Goal: Information Seeking & Learning: Learn about a topic

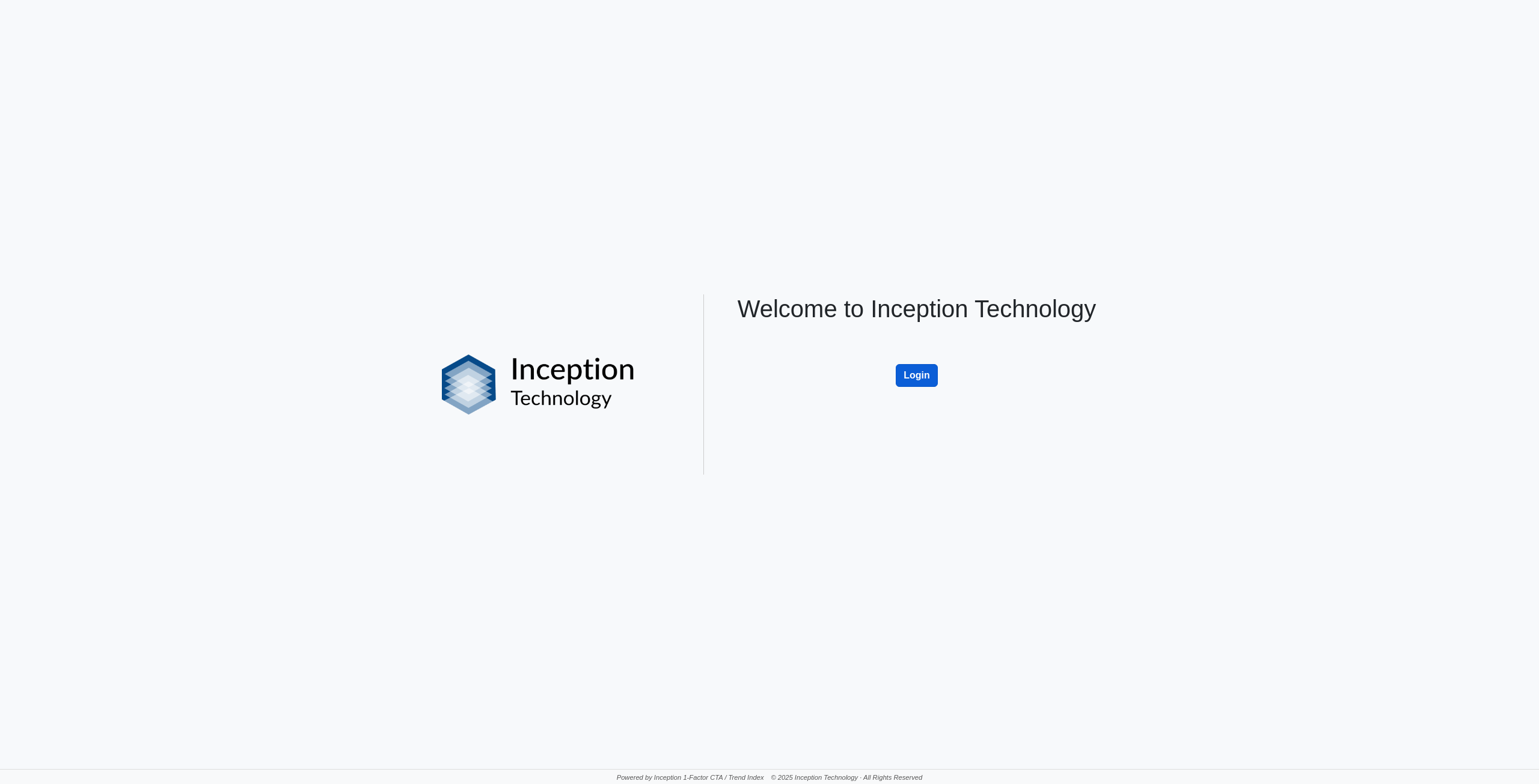
click at [928, 369] on button "Login" at bounding box center [916, 375] width 42 height 23
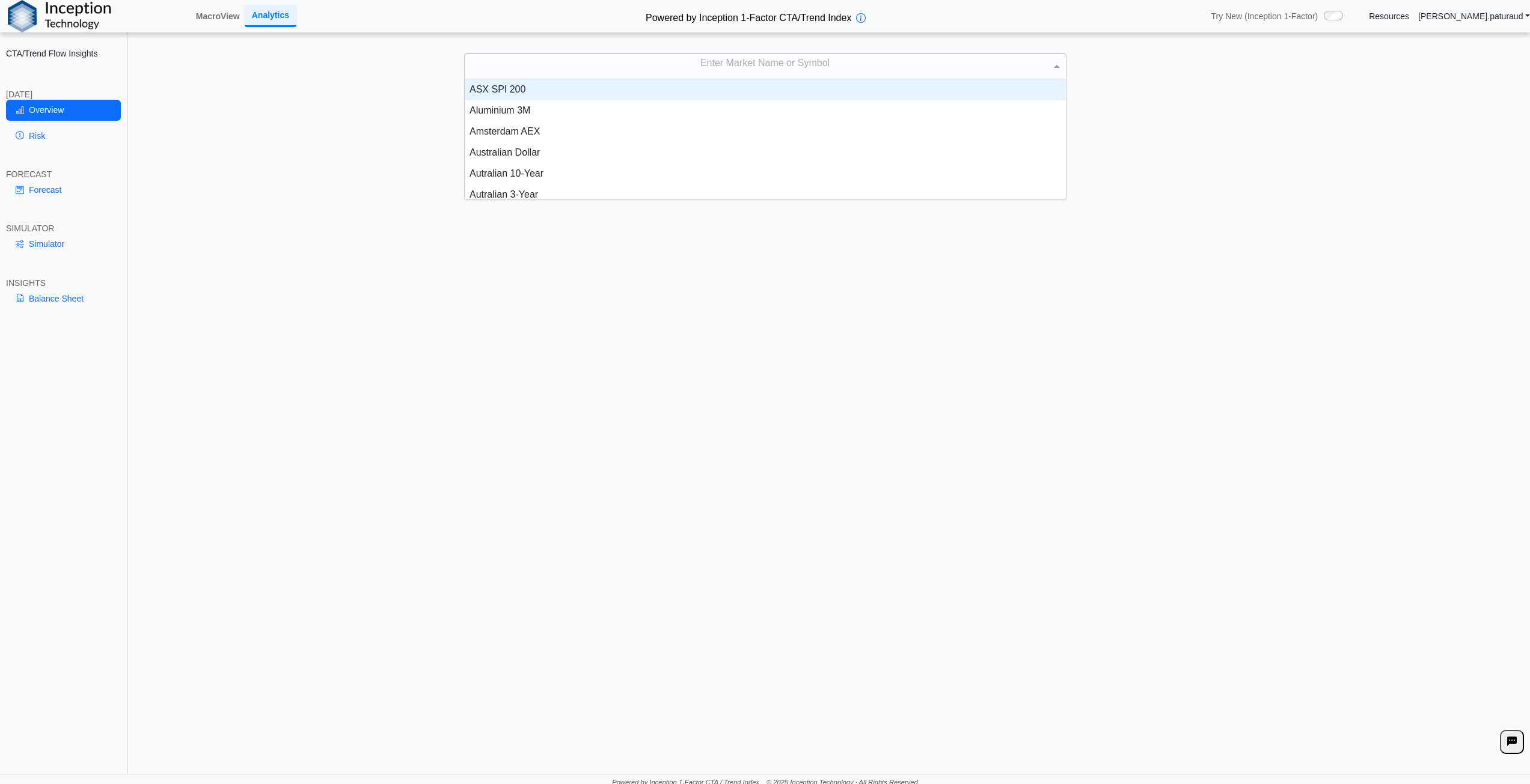
click at [717, 67] on div "Enter Market Name or Symbol" at bounding box center [765, 67] width 601 height 26
type input "*****"
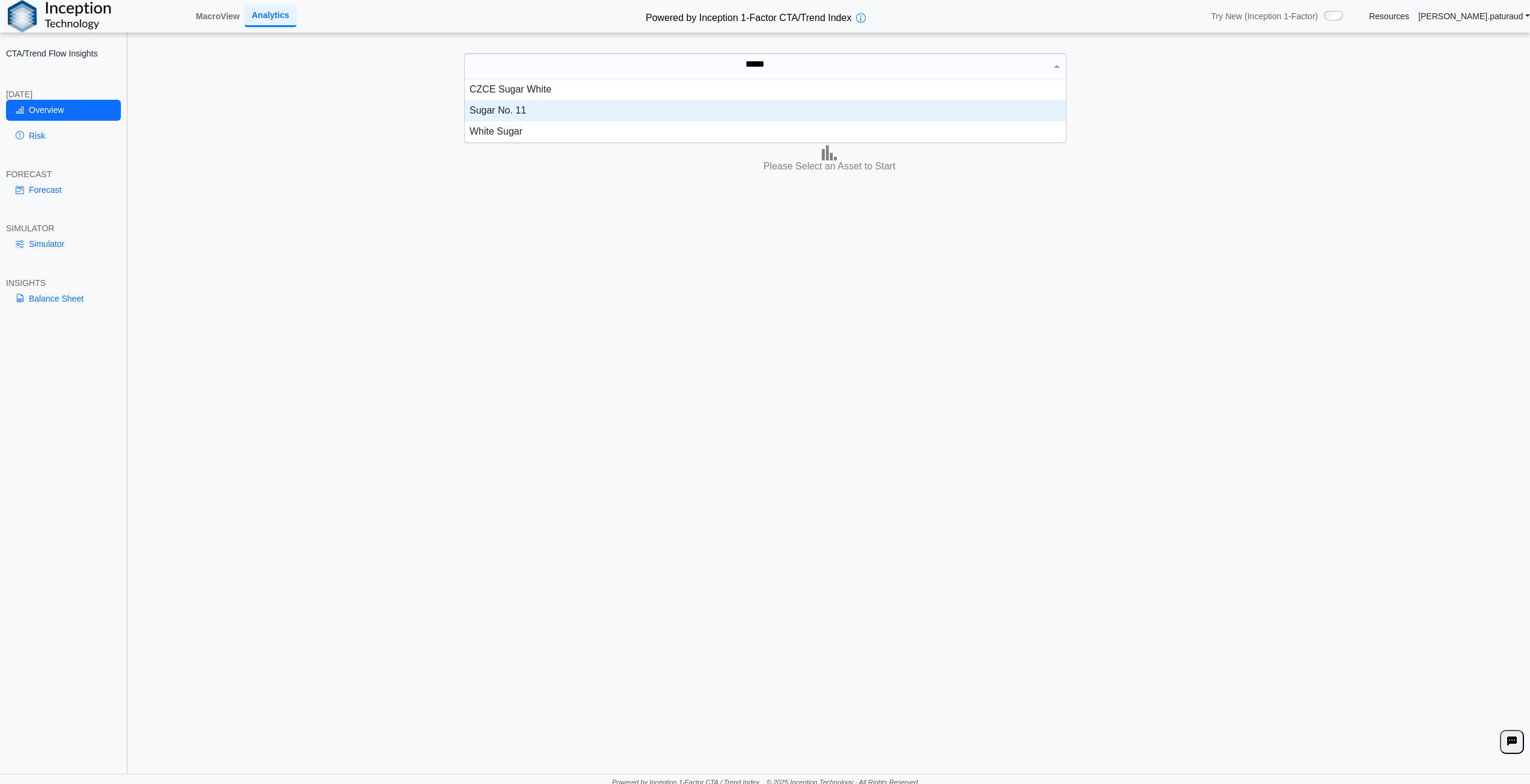
click at [564, 107] on div "Sugar No. 11" at bounding box center [765, 110] width 601 height 21
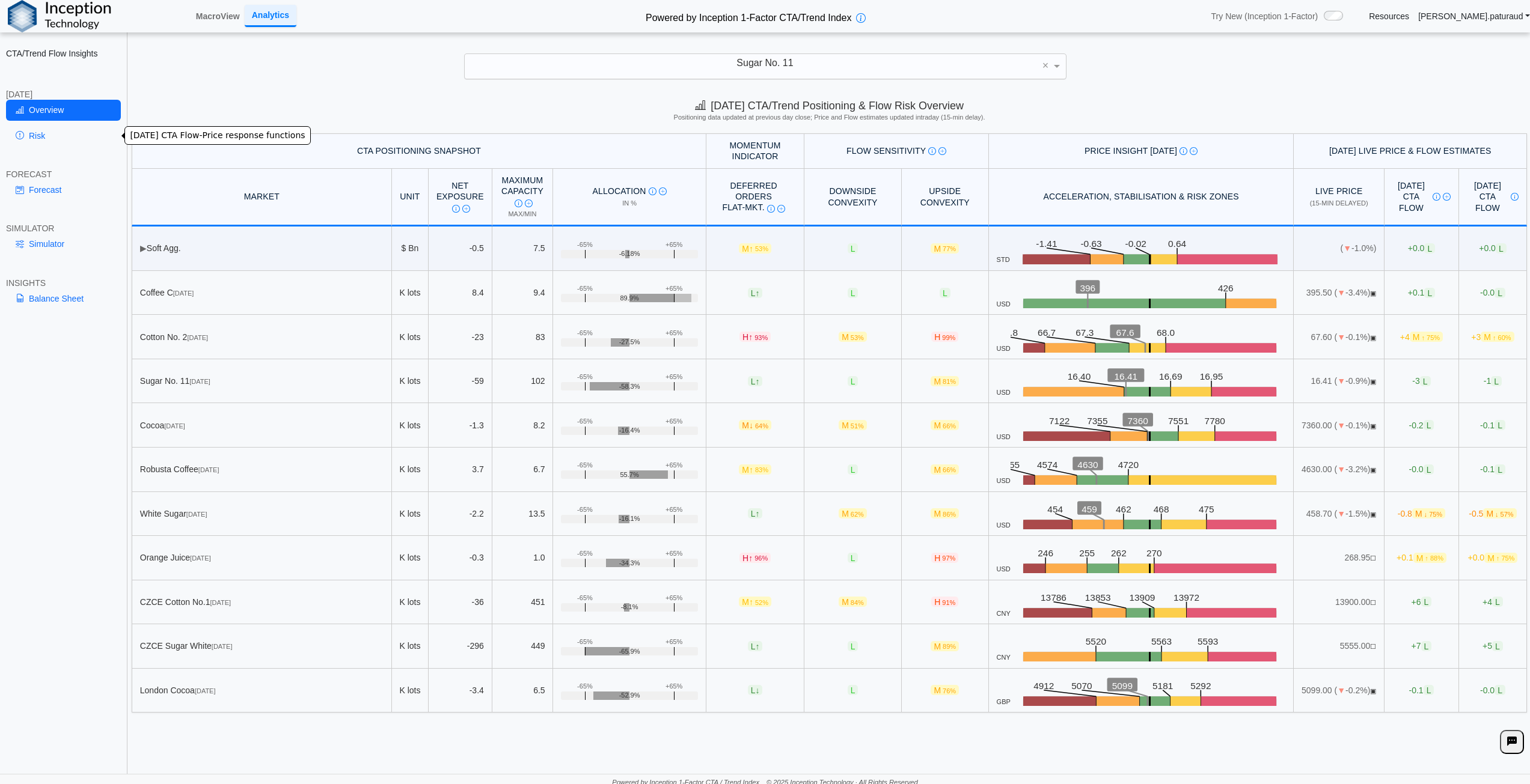
click at [42, 137] on link "Risk" at bounding box center [63, 136] width 115 height 21
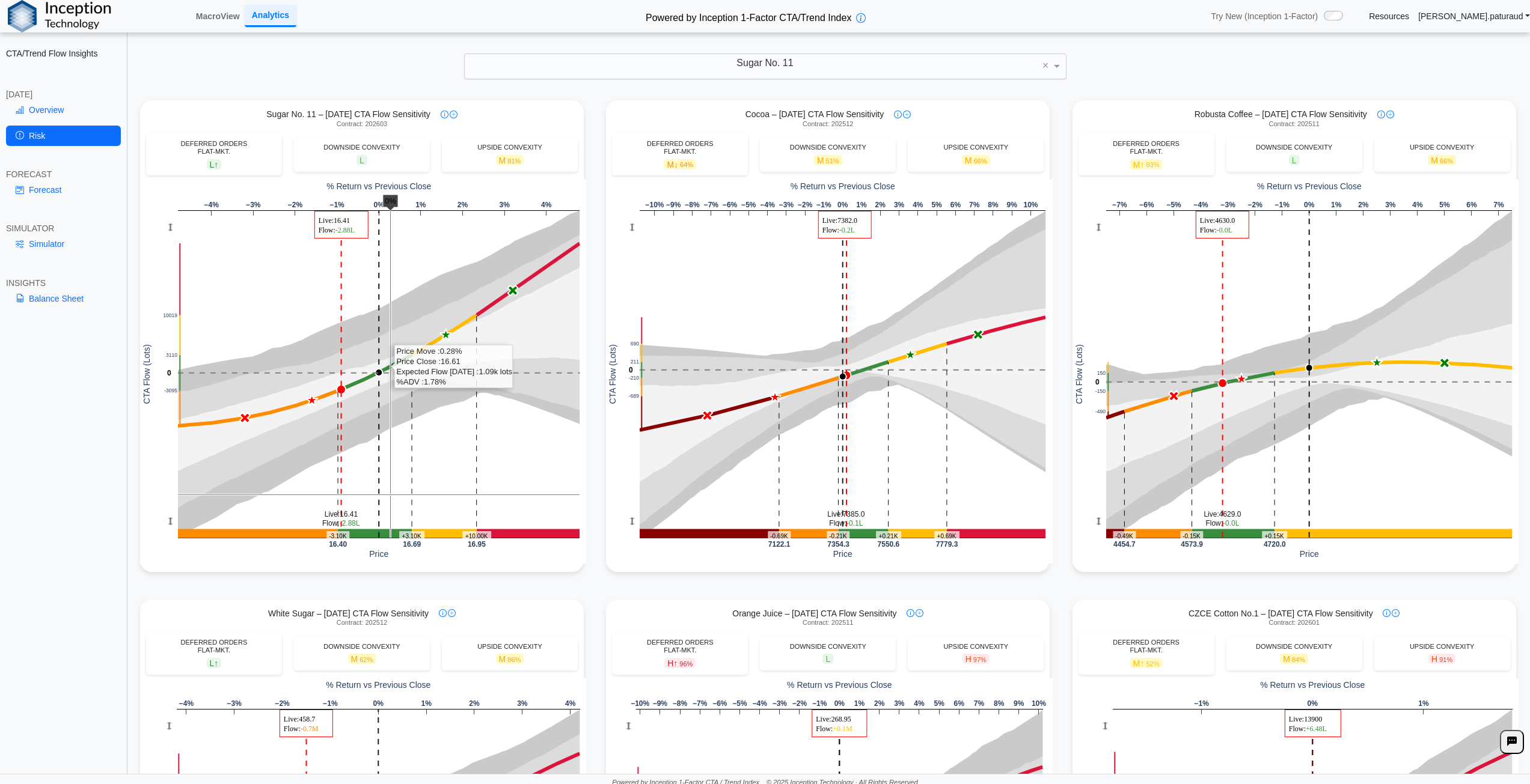
scroll to position [480, 0]
